Goal: Information Seeking & Learning: Understand process/instructions

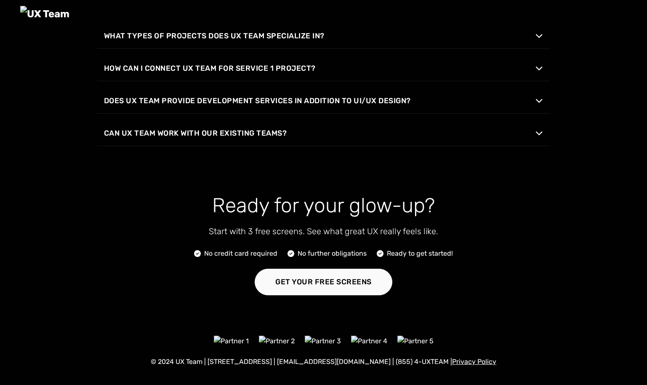
scroll to position [1449, 0]
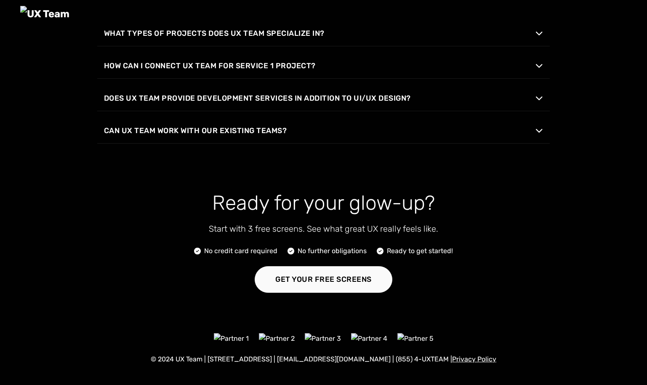
scroll to position [1449, 0]
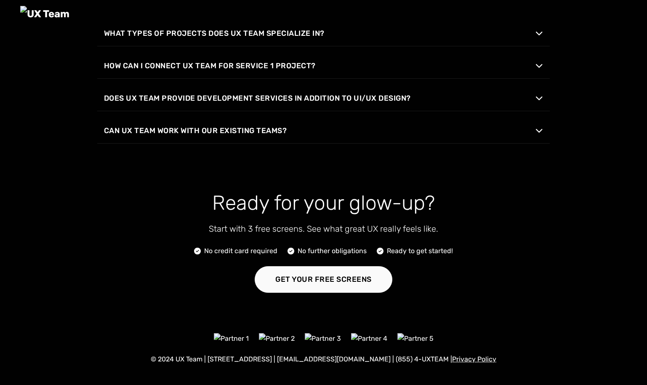
scroll to position [1449, 0]
